Goal: Task Accomplishment & Management: Use online tool/utility

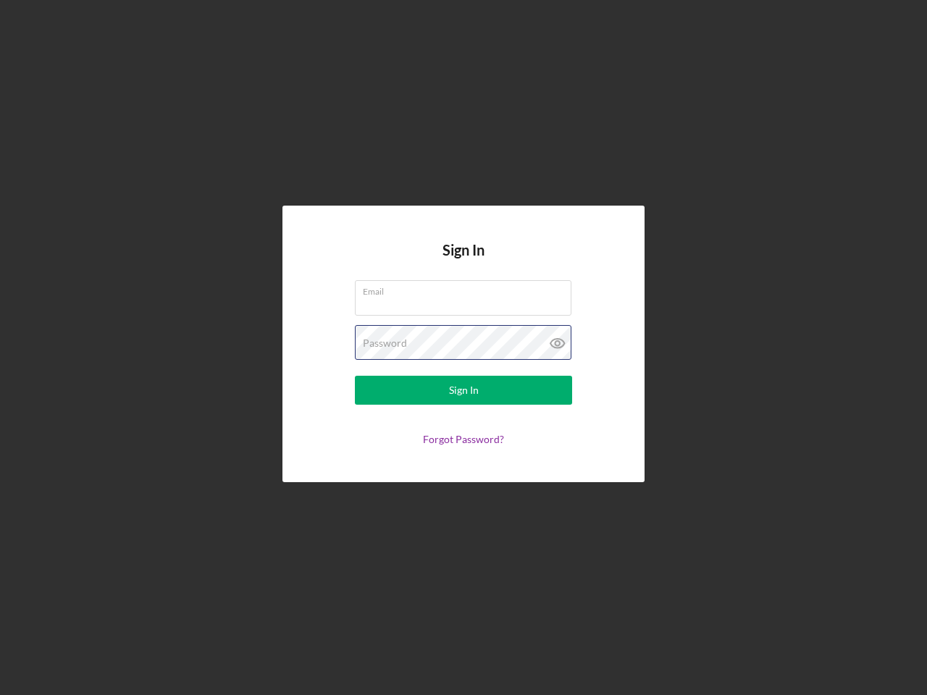
click at [463, 348] on div "Password" at bounding box center [463, 343] width 217 height 36
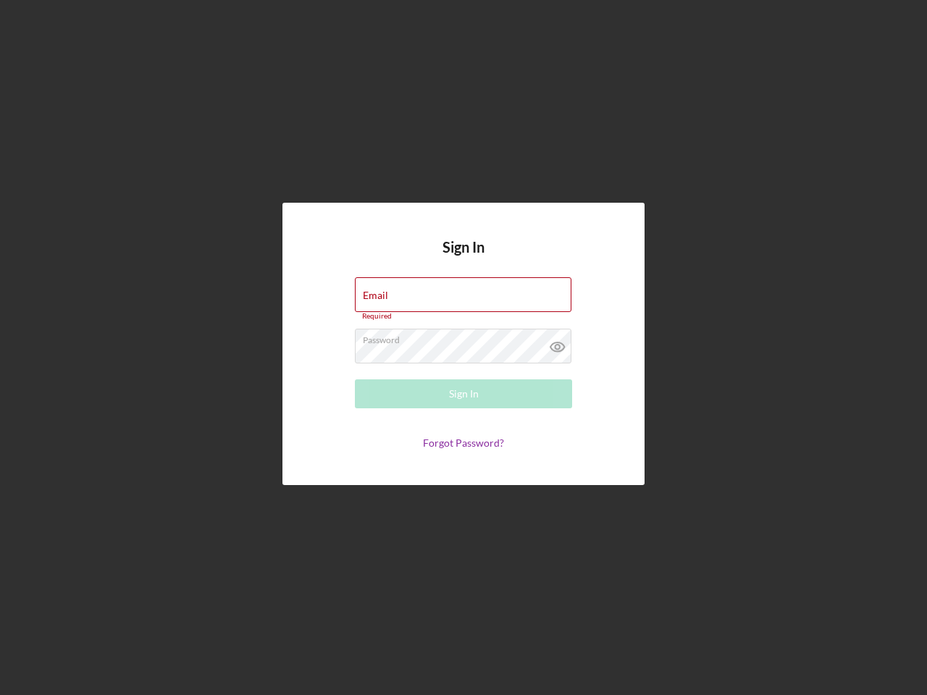
click at [558, 343] on icon at bounding box center [558, 347] width 36 height 36
